Goal: Obtain resource: Obtain resource

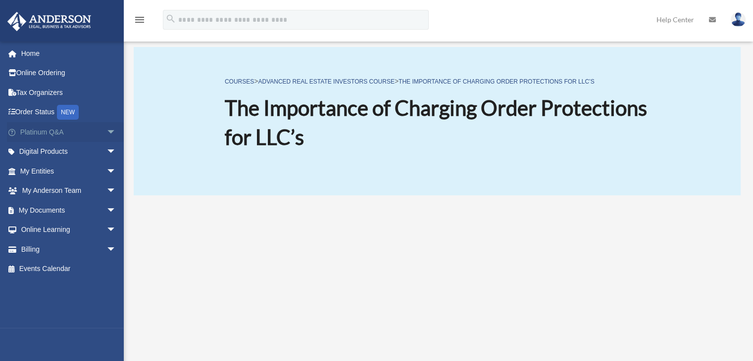
click at [106, 133] on span "arrow_drop_down" at bounding box center [116, 132] width 20 height 20
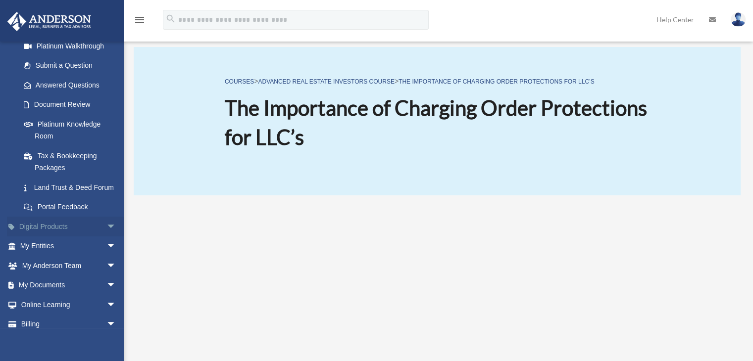
scroll to position [149, 0]
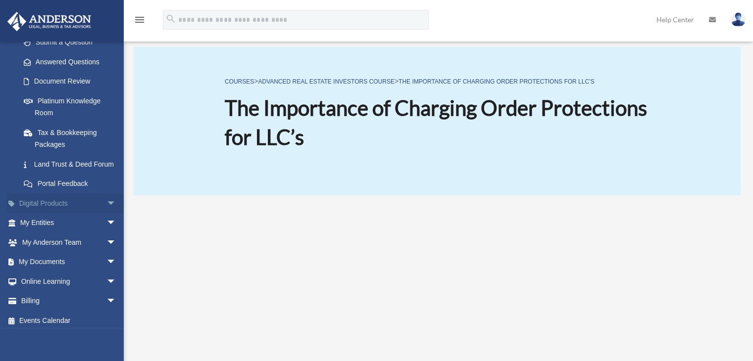
click at [106, 214] on span "arrow_drop_down" at bounding box center [116, 204] width 20 height 20
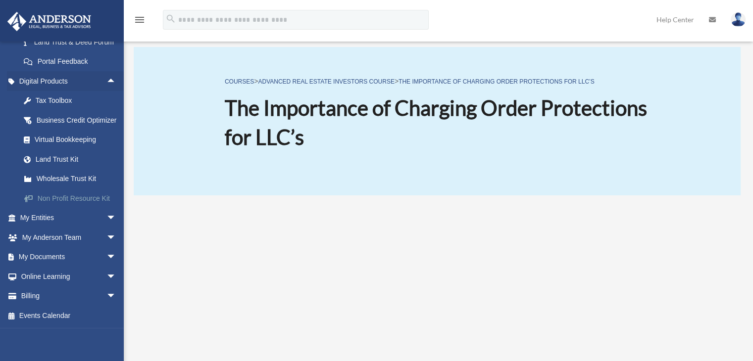
scroll to position [295, 0]
click at [106, 218] on span "arrow_drop_down" at bounding box center [116, 218] width 20 height 20
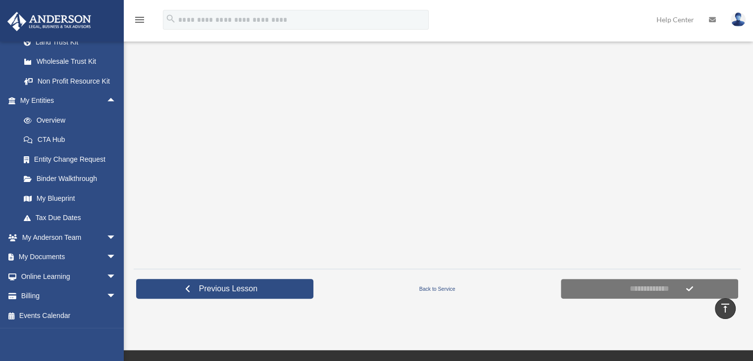
scroll to position [198, 0]
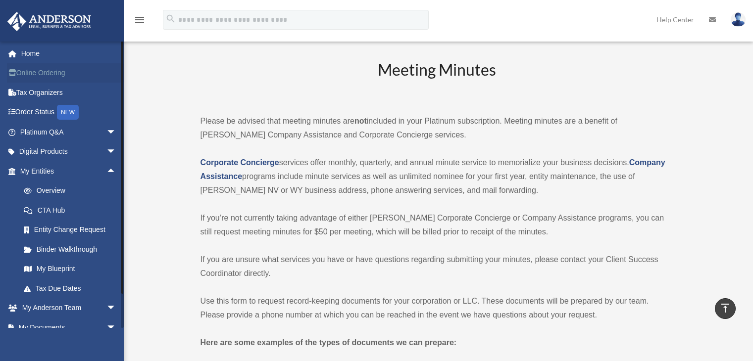
scroll to position [1337, 0]
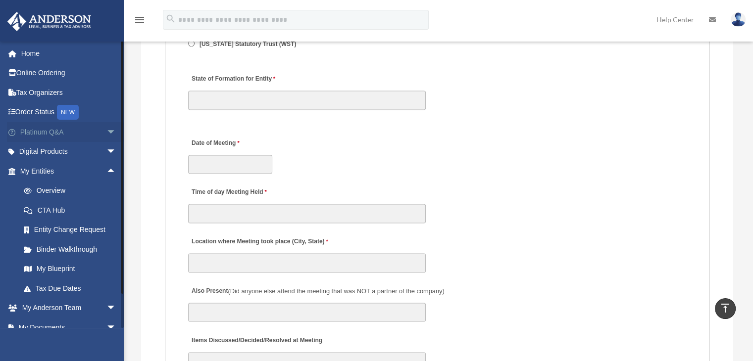
click at [106, 135] on span "arrow_drop_down" at bounding box center [116, 132] width 20 height 20
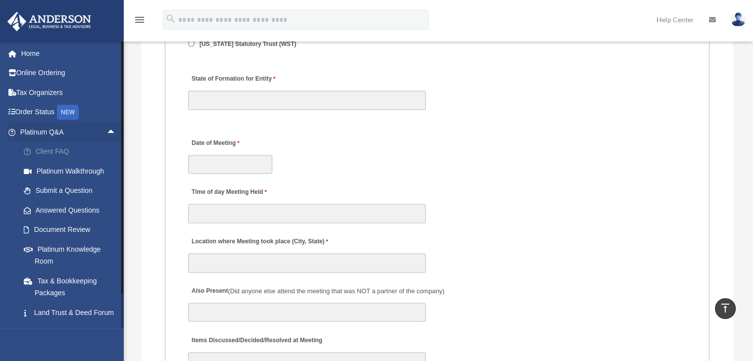
click at [57, 153] on link "Client FAQ" at bounding box center [72, 152] width 117 height 20
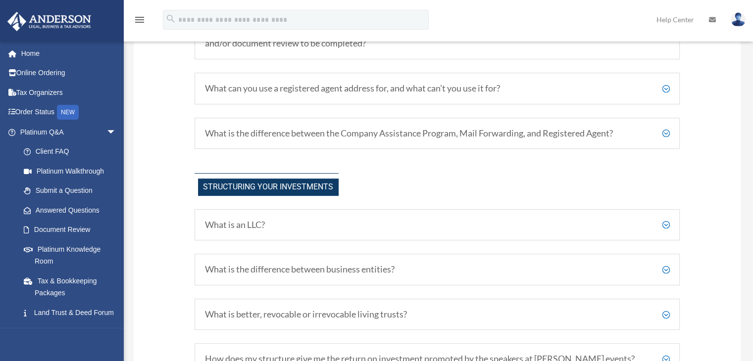
scroll to position [396, 0]
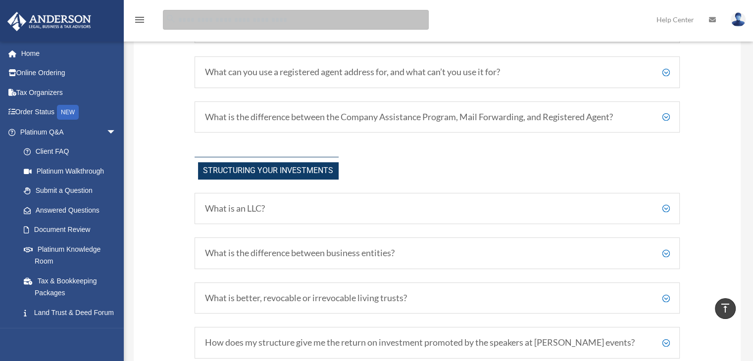
click at [317, 25] on input "search" at bounding box center [296, 20] width 266 height 20
type input "**********"
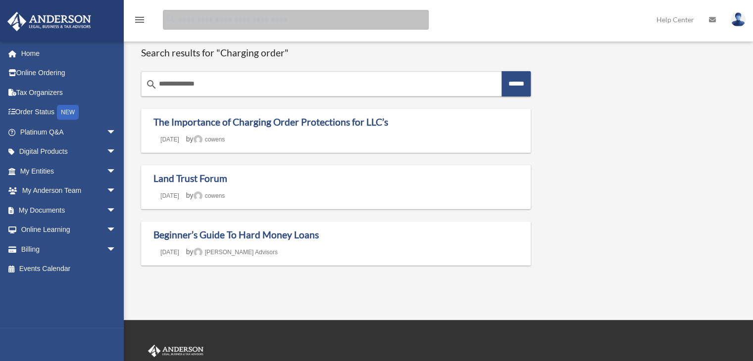
click at [190, 20] on input "Search for:" at bounding box center [296, 20] width 266 height 20
type input "**********"
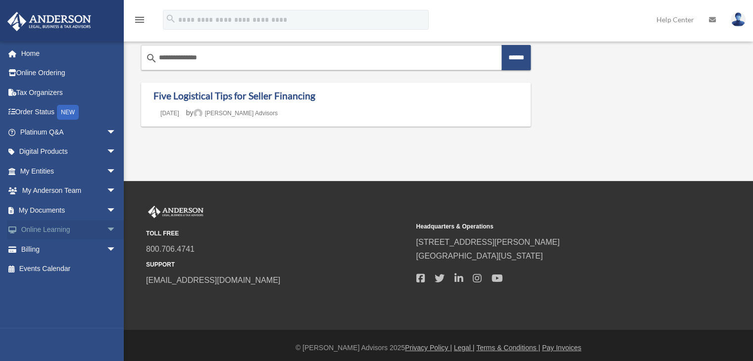
scroll to position [32, 0]
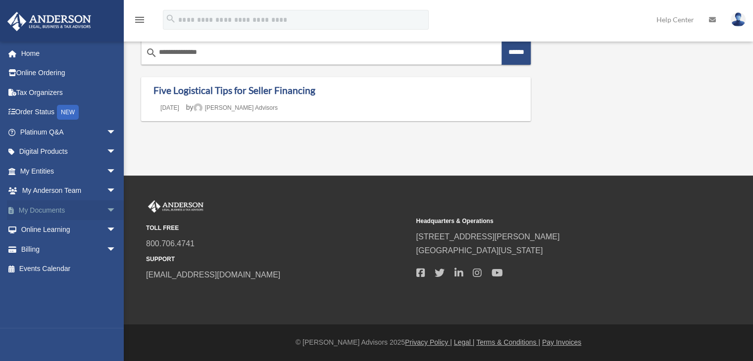
click at [106, 205] on span "arrow_drop_down" at bounding box center [116, 211] width 20 height 20
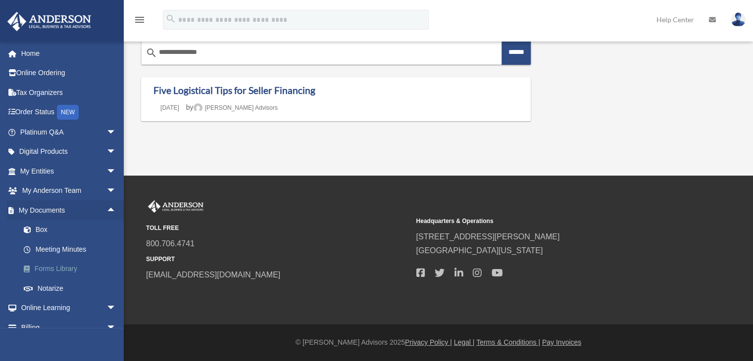
click at [55, 268] on link "Forms Library" at bounding box center [72, 269] width 117 height 20
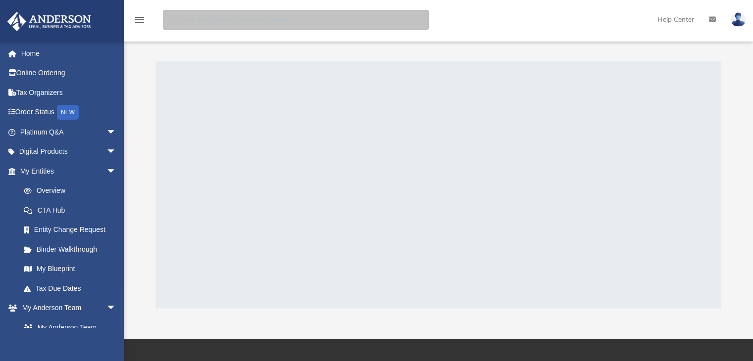
click at [216, 24] on input "search" at bounding box center [296, 20] width 266 height 20
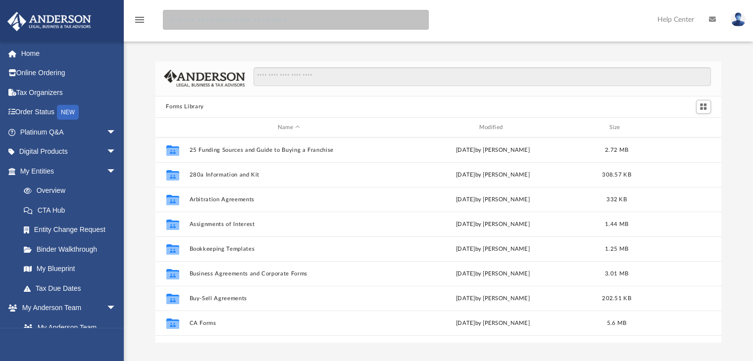
scroll to position [217, 559]
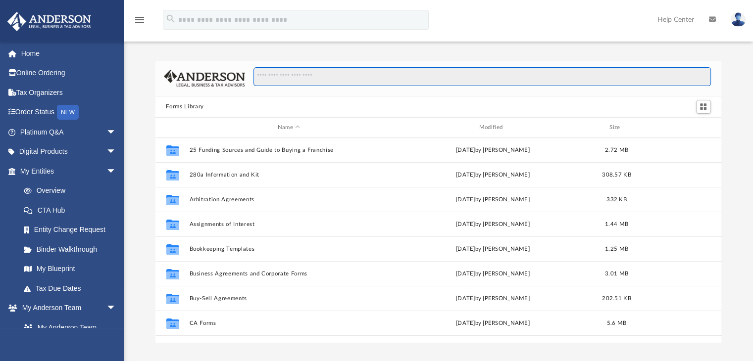
click at [344, 68] on input "Search files and folders" at bounding box center [482, 76] width 457 height 19
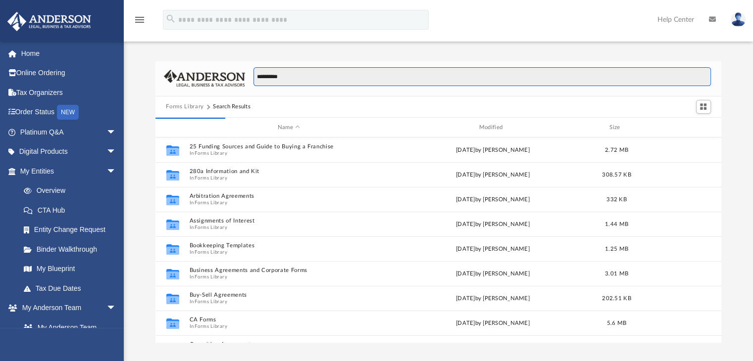
type input "**********"
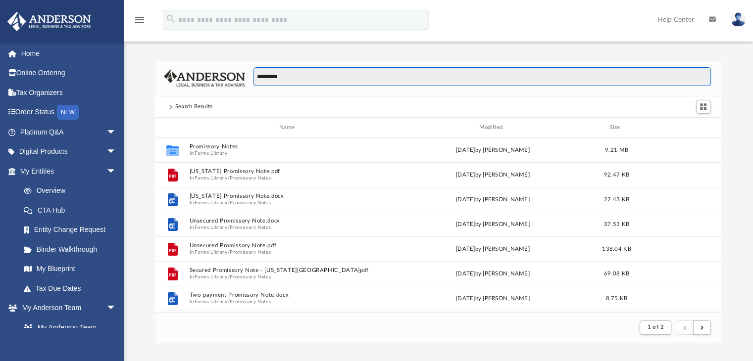
scroll to position [187, 559]
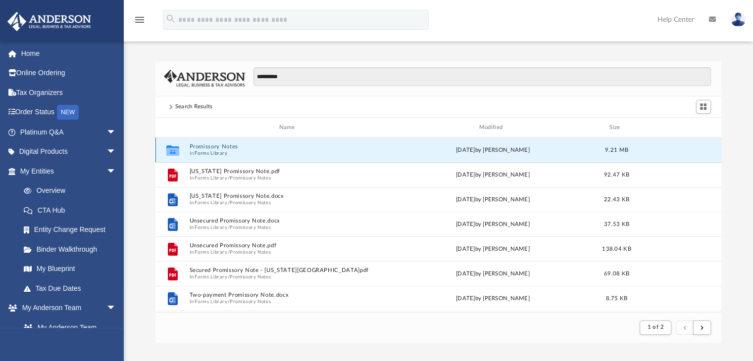
click at [217, 150] on button "Promissory Notes" at bounding box center [289, 147] width 200 height 6
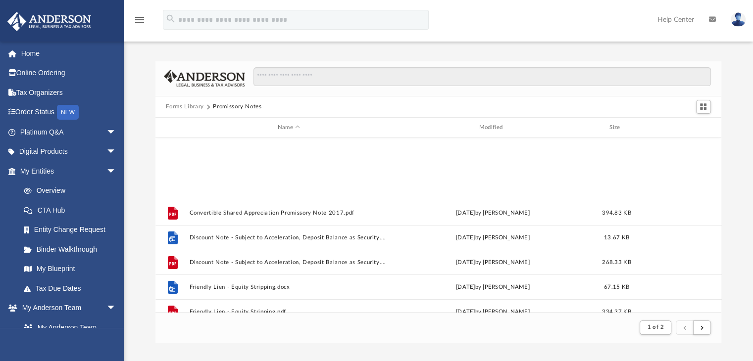
scroll to position [347, 0]
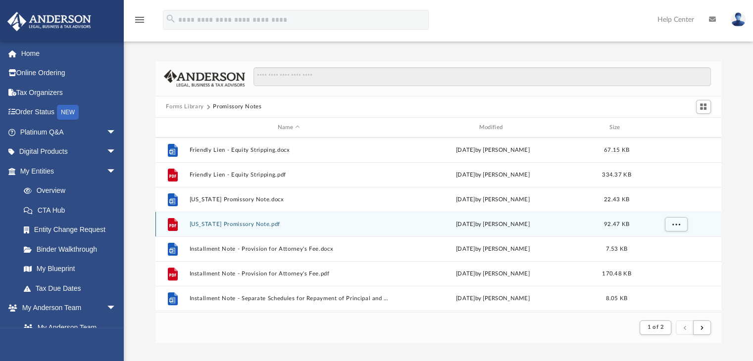
click at [214, 223] on button "[US_STATE] Promissory Note.pdf" at bounding box center [289, 224] width 200 height 6
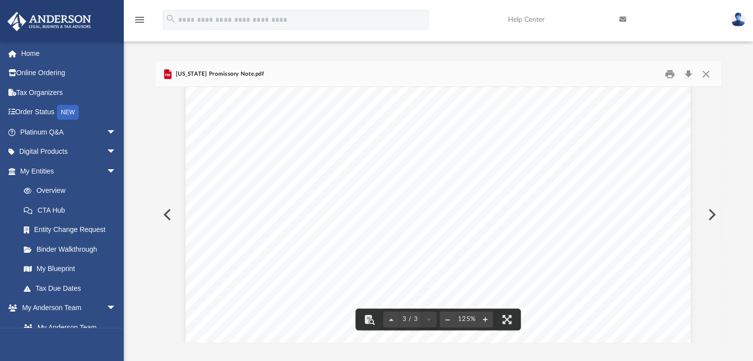
scroll to position [1502, 0]
